Goal: Information Seeking & Learning: Learn about a topic

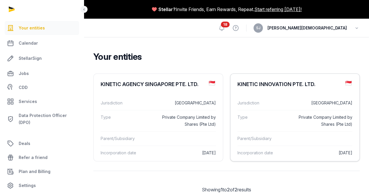
click at [231, 99] on dl "Jurisdiction Singapore Type Private Company Limited by Shares (Pte Ltd) Parent/…" at bounding box center [295, 127] width 129 height 73
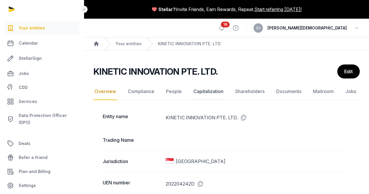
click at [212, 91] on link "Capitalization" at bounding box center [208, 91] width 32 height 17
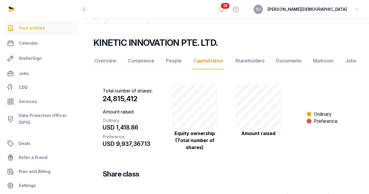
scroll to position [138, 0]
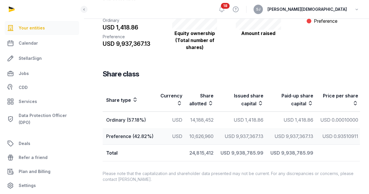
click at [135, 96] on icon at bounding box center [135, 99] width 6 height 7
click at [179, 100] on icon at bounding box center [180, 103] width 6 height 7
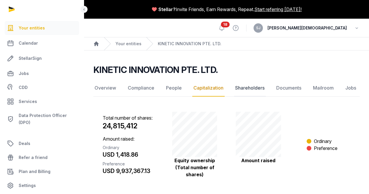
click at [244, 87] on link "Shareholders" at bounding box center [250, 88] width 32 height 17
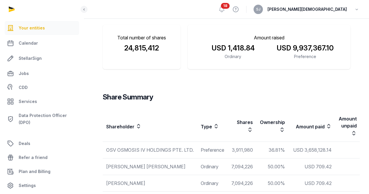
scroll to position [47, 0]
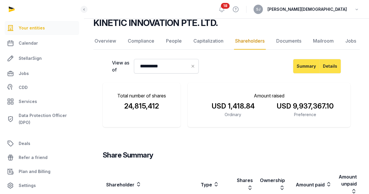
click at [328, 62] on button "Details" at bounding box center [331, 66] width 22 height 15
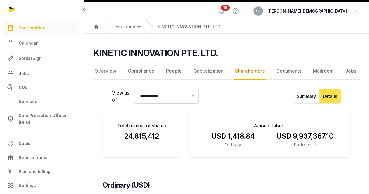
scroll to position [0, 0]
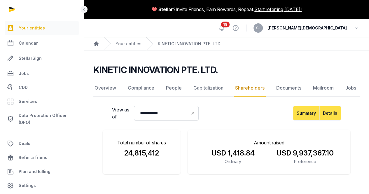
click at [308, 115] on button "Summary" at bounding box center [306, 113] width 27 height 15
click at [333, 113] on button "Details" at bounding box center [331, 113] width 22 height 15
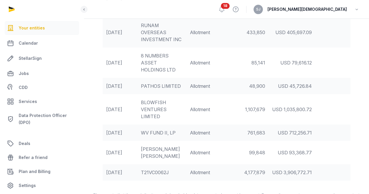
scroll to position [365, 0]
